Goal: Find contact information: Find contact information

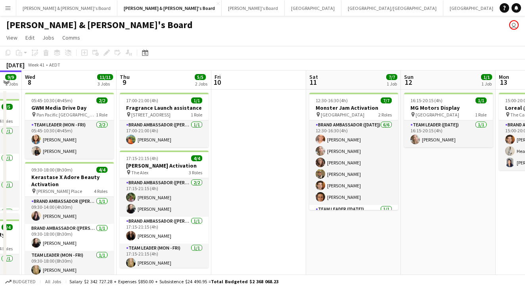
click at [438, 115] on span "[GEOGRAPHIC_DATA]" at bounding box center [437, 115] width 44 height 6
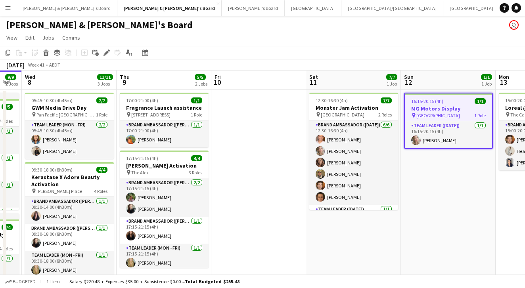
click at [105, 48] on app-toolbar "Copy Paste Paste Command V Paste with crew Command Shift V Paste linked Job [GE…" at bounding box center [262, 52] width 525 height 13
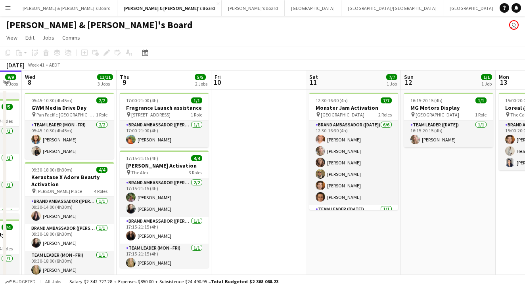
click at [105, 53] on div "Add job Add linked Job Edit Edit linked Job Applicants" at bounding box center [103, 53] width 61 height 10
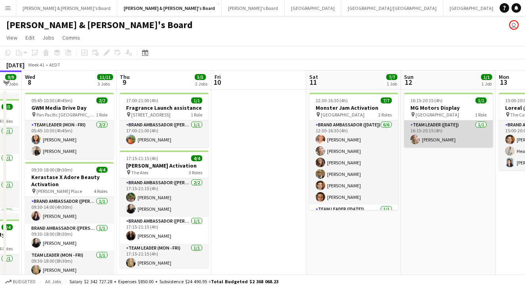
click at [460, 122] on app-card-role "Team Leader ([DATE]) [DATE] 16:15-20:15 (4h) [PERSON_NAME]" at bounding box center [448, 133] width 89 height 27
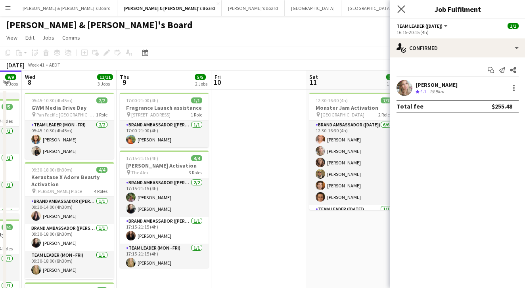
click at [400, 14] on app-icon "Close pop-in" at bounding box center [400, 9] width 11 height 11
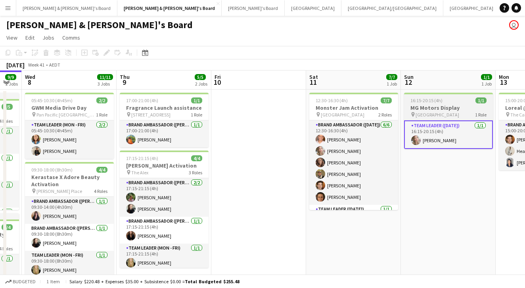
click at [460, 93] on div at bounding box center [448, 94] width 89 height 2
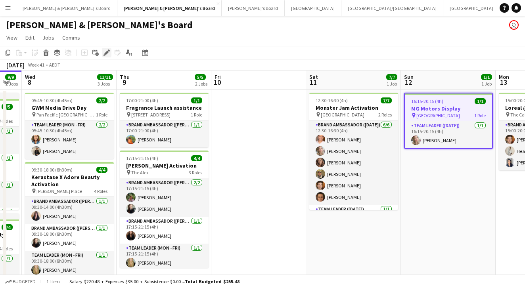
click at [107, 55] on icon "Edit" at bounding box center [106, 53] width 6 height 6
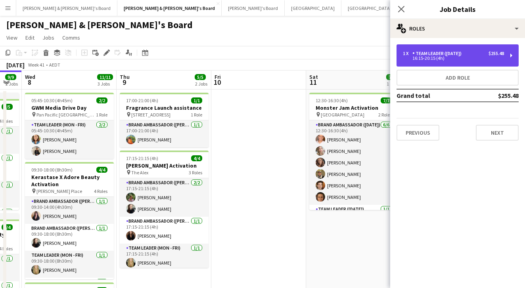
click at [473, 61] on div "1 x Team Leader ([DATE]) $255.48 16:15-20:15 (4h)" at bounding box center [457, 55] width 122 height 22
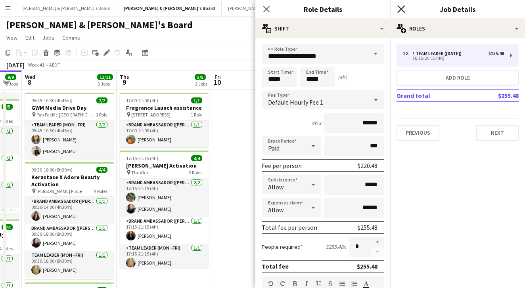
click at [404, 10] on icon "Close pop-in" at bounding box center [401, 9] width 8 height 8
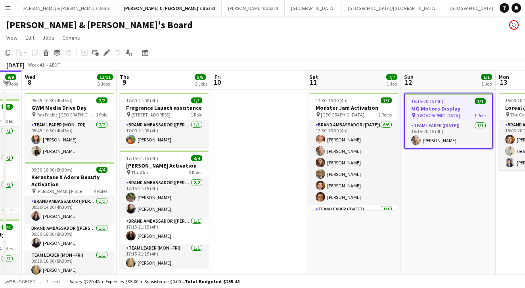
click at [426, 33] on app-page-menu "View Day view expanded Day view collapsed Month view Date picker Jump to [DATE]…" at bounding box center [262, 38] width 525 height 15
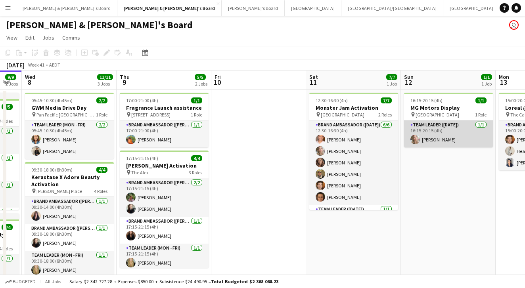
click at [445, 125] on app-card-role "Team Leader ([DATE]) [DATE] 16:15-20:15 (4h) [PERSON_NAME]" at bounding box center [448, 133] width 89 height 27
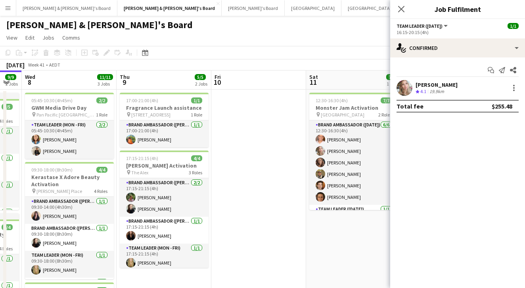
click at [429, 83] on div "[PERSON_NAME]" at bounding box center [436, 84] width 42 height 7
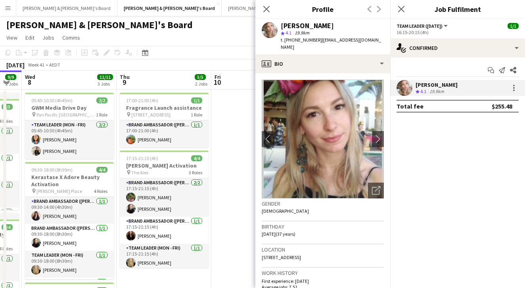
click at [280, 25] on div "[PERSON_NAME] star 4.1 19.9km t. [PHONE_NUMBER] | [EMAIL_ADDRESS][DOMAIN_NAME]" at bounding box center [322, 36] width 135 height 35
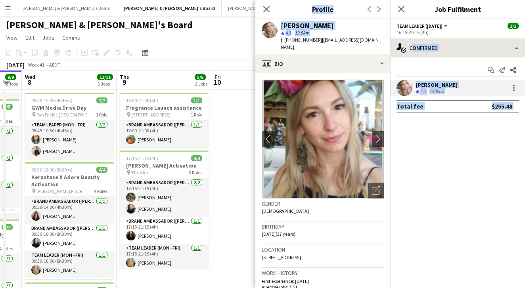
drag, startPoint x: 281, startPoint y: 42, endPoint x: 390, endPoint y: 42, distance: 109.0
copy body "Confirmed single-neutral-actions-check-2 Confirmed single-neutral-actions-share…"
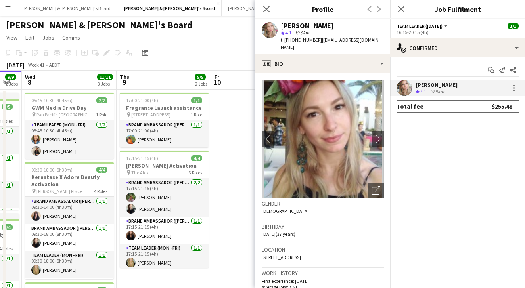
click at [333, 36] on div "star 4.1 19.9km" at bounding box center [332, 32] width 103 height 7
click at [286, 40] on span "t. [PHONE_NUMBER]" at bounding box center [301, 40] width 41 height 6
drag, startPoint x: 281, startPoint y: 40, endPoint x: 381, endPoint y: 38, distance: 100.3
click at [381, 38] on app-profile-header "[PERSON_NAME] star 4.1 19.9km t. [PHONE_NUMBER] | [EMAIL_ADDRESS][DOMAIN_NAME]" at bounding box center [322, 36] width 135 height 35
copy div "t. [PHONE_NUMBER] | [EMAIL_ADDRESS][DOMAIN_NAME]"
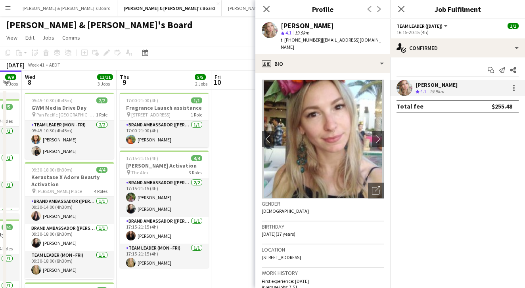
click at [258, 11] on div "Close pop-in" at bounding box center [266, 9] width 22 height 18
click at [265, 11] on icon "Close pop-in" at bounding box center [266, 9] width 8 height 8
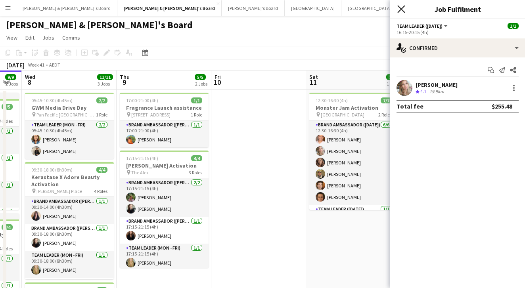
click at [401, 11] on icon "Close pop-in" at bounding box center [401, 9] width 8 height 8
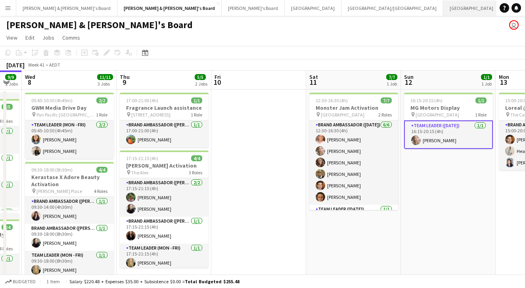
click at [443, 8] on button "Sydney Close" at bounding box center [471, 7] width 57 height 15
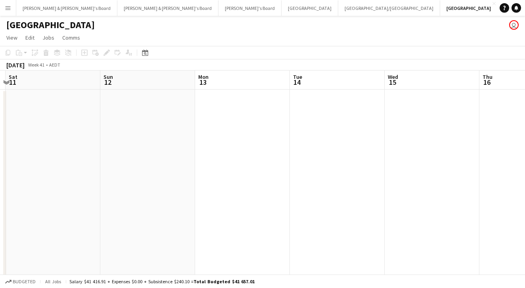
scroll to position [0, 280]
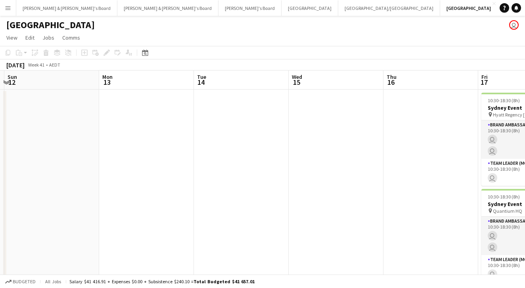
click at [233, 115] on app-date-cell at bounding box center [241, 195] width 95 height 210
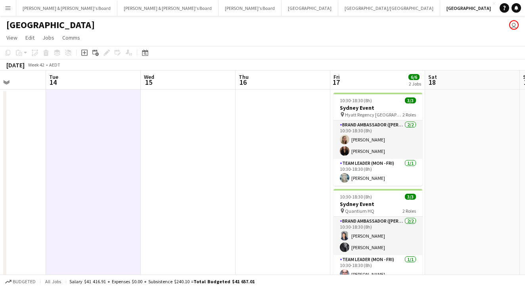
scroll to position [0, 282]
